Goal: Information Seeking & Learning: Learn about a topic

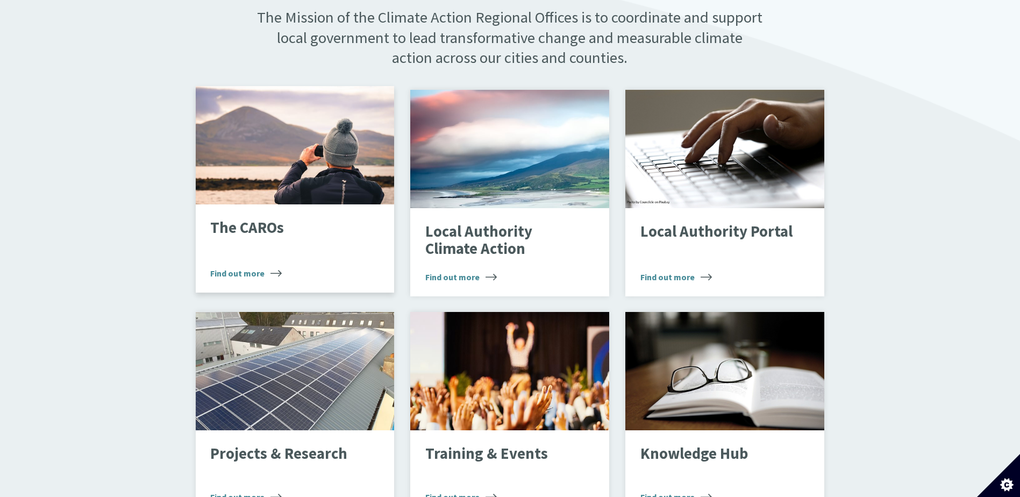
scroll to position [645, 0]
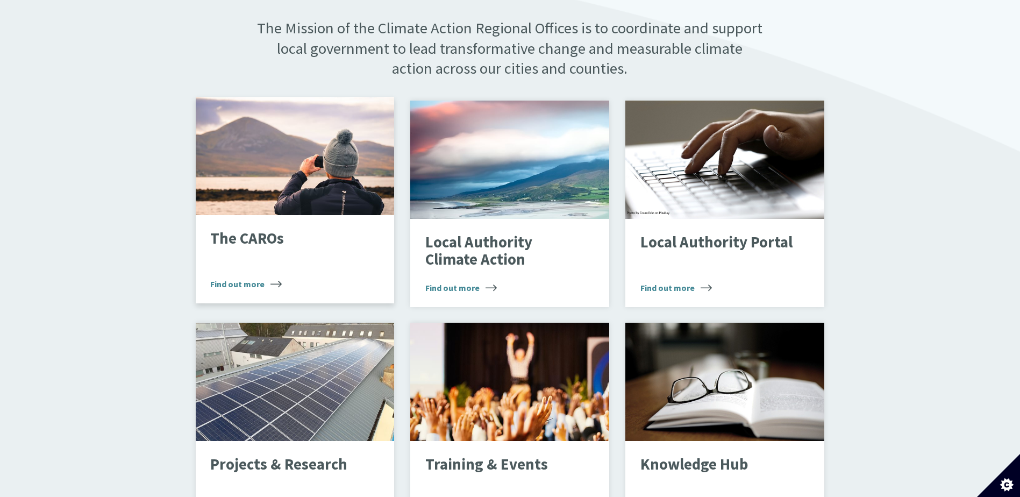
click at [242, 242] on div "The CAROs Find out more" at bounding box center [295, 259] width 199 height 88
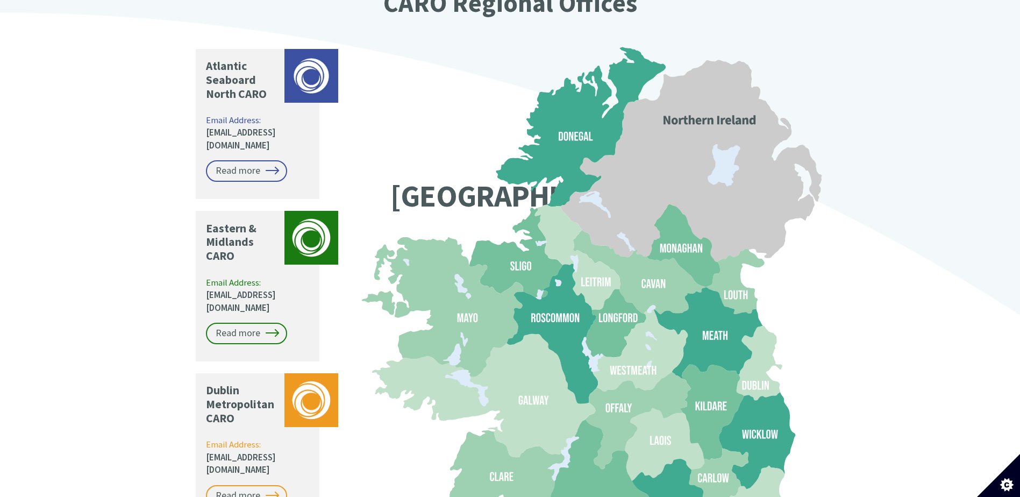
scroll to position [860, 0]
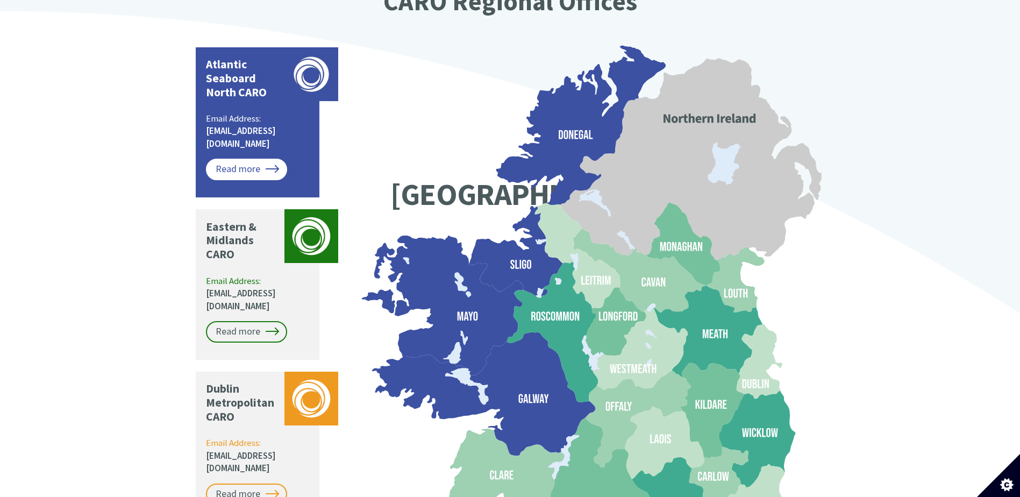
click at [236, 159] on link "Read more" at bounding box center [246, 170] width 81 height 22
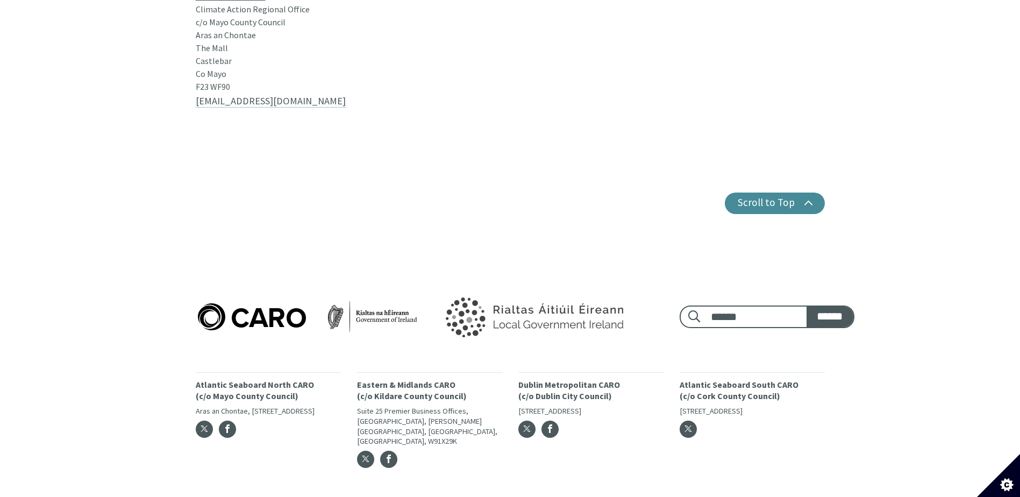
scroll to position [817, 0]
